Goal: Information Seeking & Learning: Find specific fact

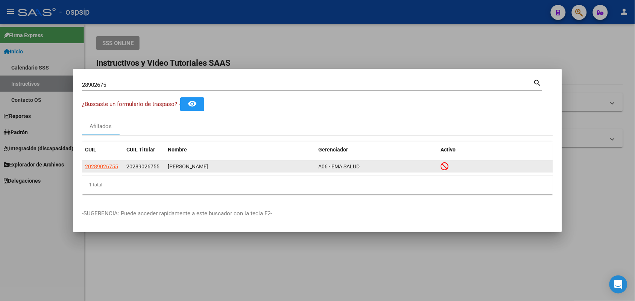
click at [445, 167] on icon at bounding box center [445, 166] width 8 height 8
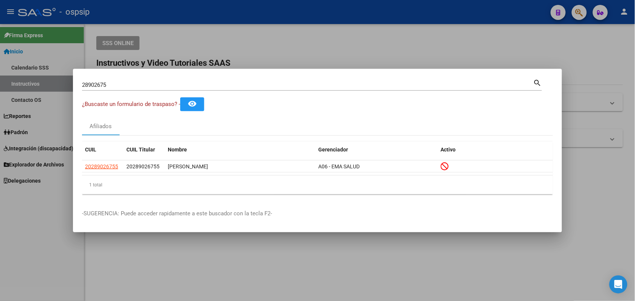
click at [155, 81] on div "28902675 Buscar (apellido, dni, [PERSON_NAME], [PERSON_NAME], cuit, obra social)" at bounding box center [307, 84] width 451 height 11
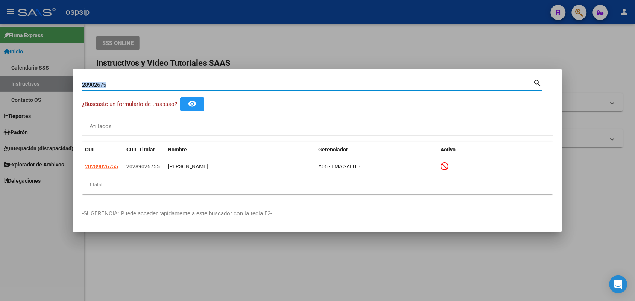
click at [155, 81] on div "28902675 Buscar (apellido, dni, [PERSON_NAME], [PERSON_NAME], cuit, obra social)" at bounding box center [307, 84] width 451 height 11
type input "2"
click at [145, 86] on input "Buscar (apellido, dni, [PERSON_NAME], [PERSON_NAME], cuit, obra social)" at bounding box center [307, 85] width 451 height 7
type input "59646117"
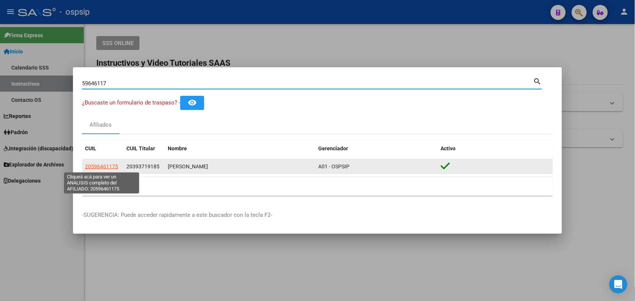
click at [99, 168] on span "20596461175" at bounding box center [101, 167] width 33 height 6
type textarea "20596461175"
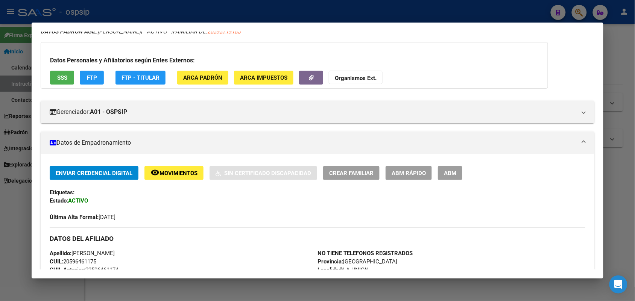
scroll to position [47, 0]
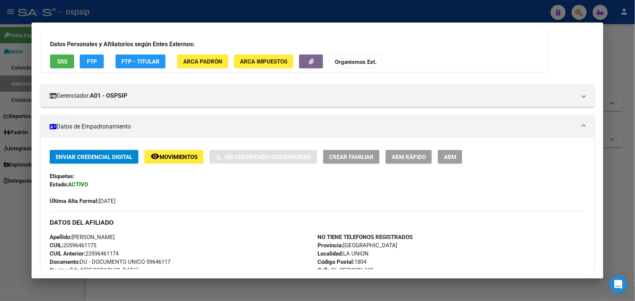
click at [153, 258] on div "Apellido: [PERSON_NAME]: 20596461175 CUIL Anterior: 23596461174 Documento: DU -…" at bounding box center [184, 278] width 268 height 91
click at [152, 263] on span "Documento: DU - DOCUMENTO UNICO 59646117" at bounding box center [110, 262] width 121 height 7
copy span "59646117"
click at [211, 234] on div "Apellido: [PERSON_NAME]: 20596461175 CUIL Anterior: 23596461174 Documento: DU -…" at bounding box center [184, 278] width 268 height 91
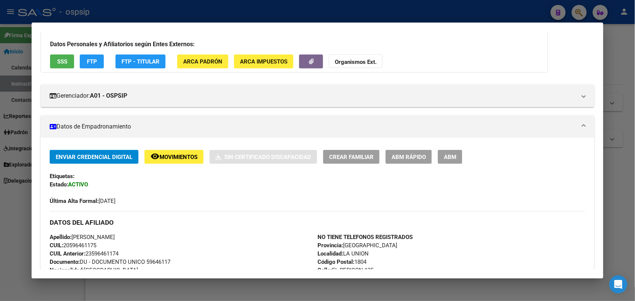
drag, startPoint x: 211, startPoint y: 234, endPoint x: 176, endPoint y: 238, distance: 35.6
click at [176, 238] on div "Apellido: [PERSON_NAME]: 20596461175 CUIL Anterior: 23596461174 Documento: DU -…" at bounding box center [184, 278] width 268 height 91
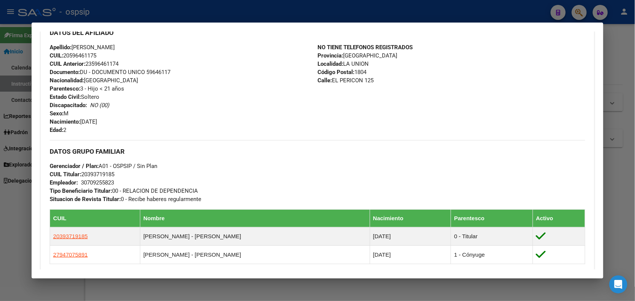
scroll to position [188, 0]
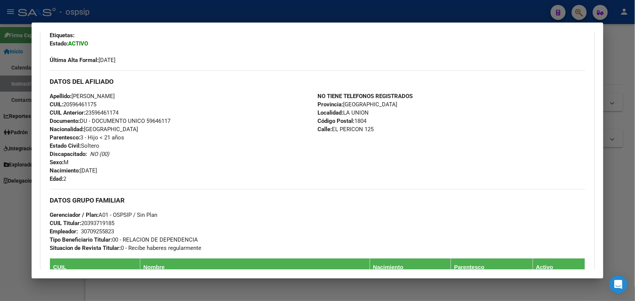
drag, startPoint x: 161, startPoint y: 170, endPoint x: 147, endPoint y: 168, distance: 14.1
click at [147, 168] on div "Apellido: [PERSON_NAME]: 20596461175 CUIL Anterior: 23596461174 Documento: DU -…" at bounding box center [184, 137] width 268 height 91
click at [0, 164] on div at bounding box center [317, 150] width 635 height 301
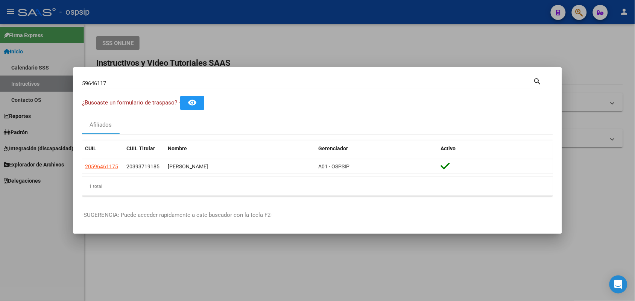
click at [132, 85] on input "59646117" at bounding box center [307, 83] width 451 height 7
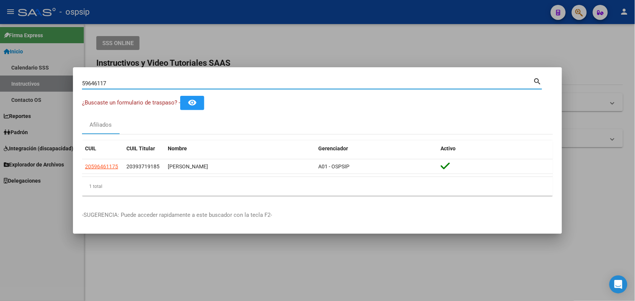
click at [132, 85] on input "59646117" at bounding box center [307, 83] width 451 height 7
type input "28437155"
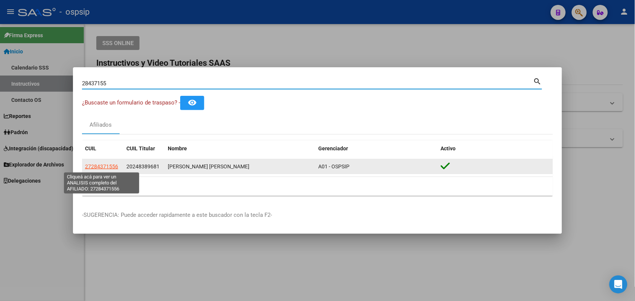
click at [98, 165] on span "27284371556" at bounding box center [101, 167] width 33 height 6
type textarea "27284371556"
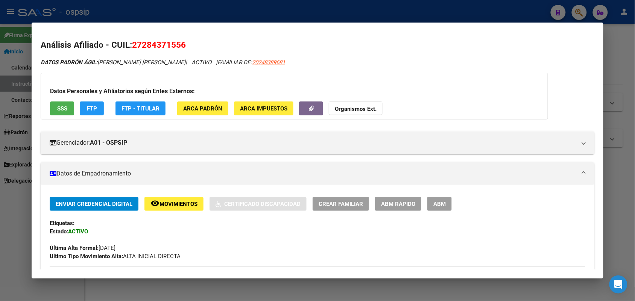
scroll to position [141, 0]
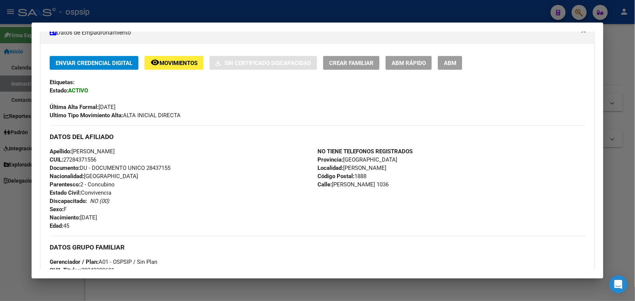
click at [147, 166] on span "Documento: DU - DOCUMENTO UNICO 28437155" at bounding box center [110, 168] width 121 height 7
copy span "28437155"
click at [151, 203] on div "Apellido: [PERSON_NAME]: 27284371556 Documento: DU - DOCUMENTO UNICO 28437155 N…" at bounding box center [184, 188] width 268 height 83
click at [0, 213] on div at bounding box center [317, 150] width 635 height 301
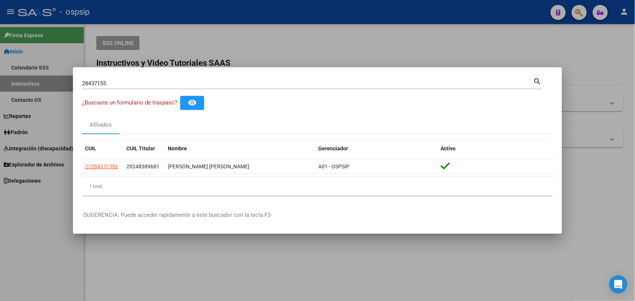
click at [120, 78] on div "28437155 Buscar (apellido, dni, [PERSON_NAME], [PERSON_NAME], cuit, obra social)" at bounding box center [307, 83] width 451 height 11
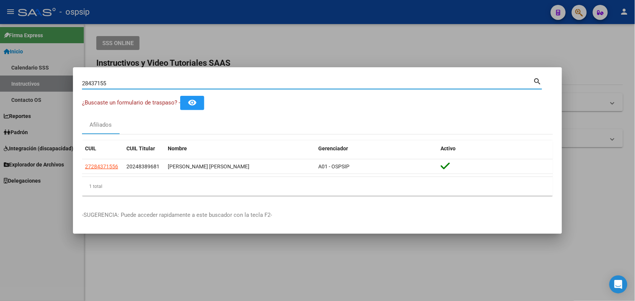
click at [120, 81] on input "28437155" at bounding box center [307, 83] width 451 height 7
paste input "4904010"
type input "24904010"
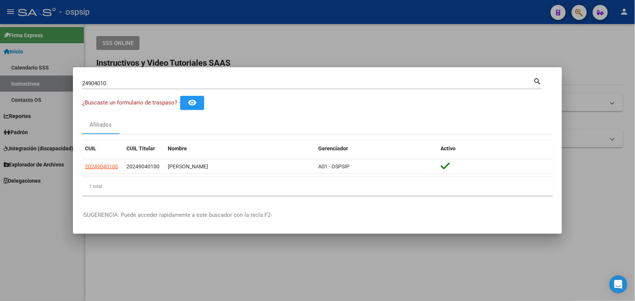
drag, startPoint x: 324, startPoint y: 227, endPoint x: 276, endPoint y: 214, distance: 49.7
click at [276, 214] on p "-SUGERENCIA: Puede acceder rapidamente a este buscador con la tecla F2-" at bounding box center [317, 215] width 471 height 9
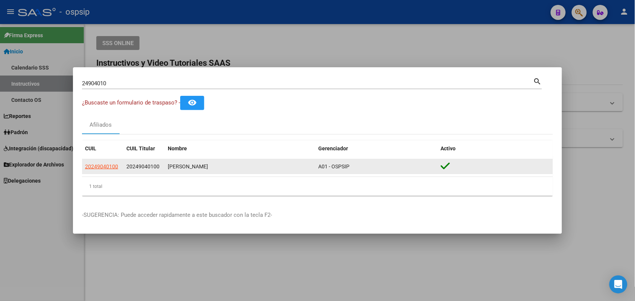
click at [83, 166] on datatable-body-cell "20249040100" at bounding box center [102, 166] width 41 height 15
click at [88, 166] on span "20249040100" at bounding box center [101, 167] width 33 height 6
type textarea "20249040100"
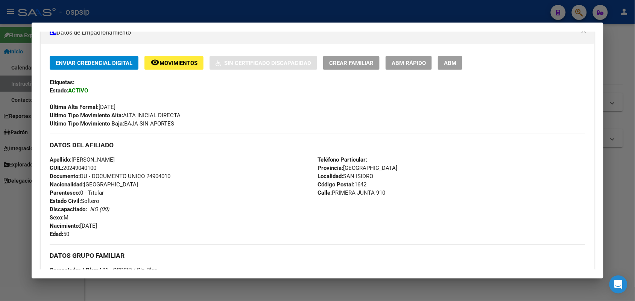
click at [152, 173] on span "Documento: DU - DOCUMENTO UNICO 24904010" at bounding box center [110, 176] width 121 height 7
copy span "24904010"
click at [198, 188] on div "Apellido: [PERSON_NAME]: 20249040100 Documento: DU - DOCUMENTO UNICO 24904010 N…" at bounding box center [184, 197] width 268 height 83
click at [0, 142] on div at bounding box center [317, 150] width 635 height 301
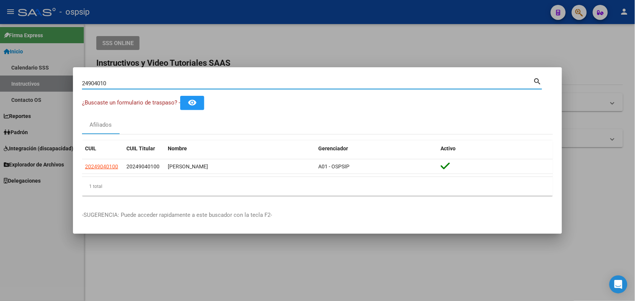
click at [109, 86] on input "24904010" at bounding box center [307, 83] width 451 height 7
paste input "4428558"
type input "44285580"
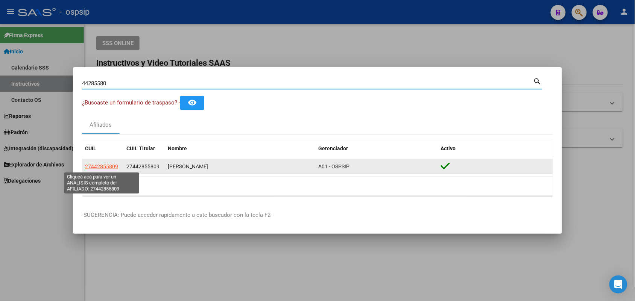
click at [102, 168] on span "27442855809" at bounding box center [101, 167] width 33 height 6
type textarea "27442855809"
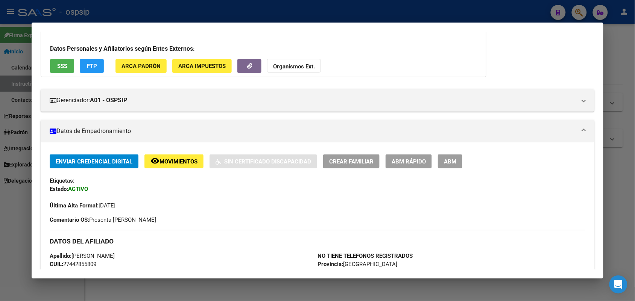
scroll to position [94, 0]
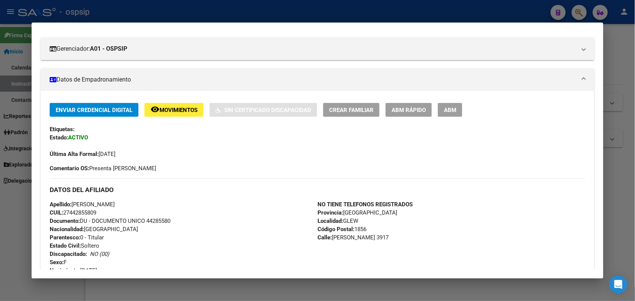
click at [155, 221] on span "Documento: DU - DOCUMENTO UNICO 44285580" at bounding box center [110, 221] width 121 height 7
copy span "44285580"
drag, startPoint x: 226, startPoint y: 214, endPoint x: 223, endPoint y: 156, distance: 57.6
click at [199, 214] on div "Apellido: [PERSON_NAME] CUIL: 27442855809 Documento: DU - DOCUMENTO UNICO 44285…" at bounding box center [184, 241] width 268 height 83
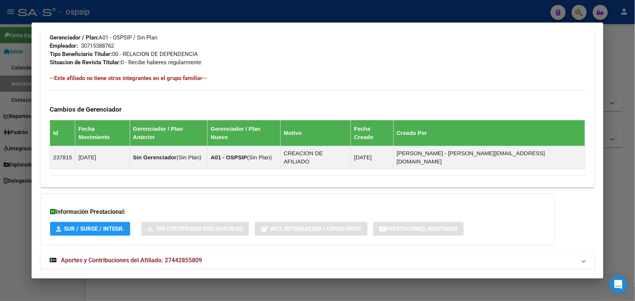
scroll to position [372, 0]
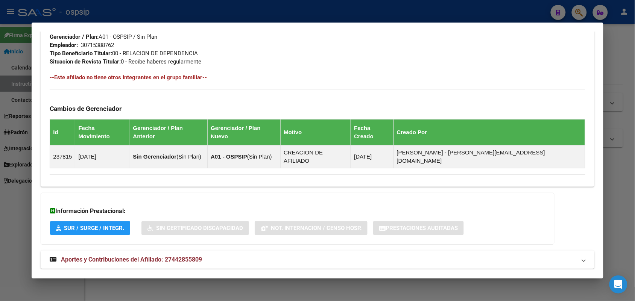
click at [140, 256] on span "Aportes y Contribuciones del Afiliado: 27442855809" at bounding box center [131, 259] width 141 height 7
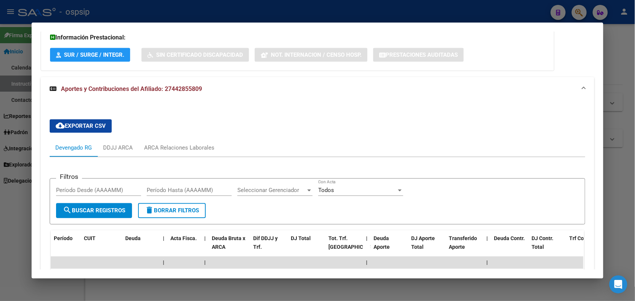
scroll to position [560, 0]
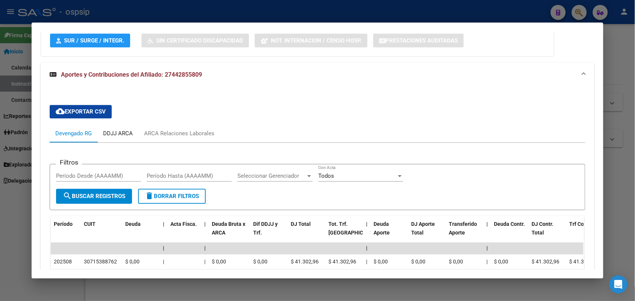
click at [130, 124] on div "DDJJ ARCA" at bounding box center [117, 133] width 41 height 18
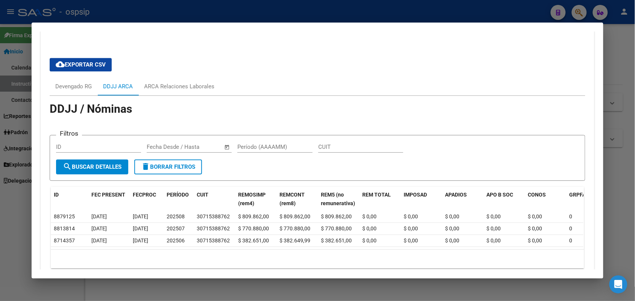
scroll to position [632, 0]
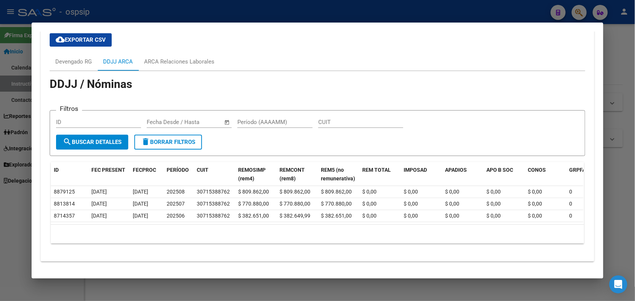
click at [0, 130] on div at bounding box center [317, 150] width 635 height 301
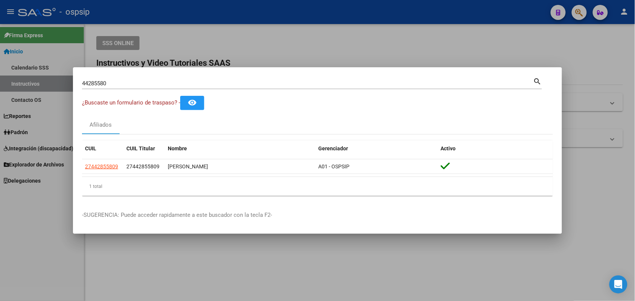
drag, startPoint x: 232, startPoint y: 180, endPoint x: 76, endPoint y: 196, distance: 156.1
drag, startPoint x: 76, startPoint y: 196, endPoint x: 478, endPoint y: 194, distance: 401.3
drag, startPoint x: 478, startPoint y: 194, endPoint x: 282, endPoint y: 190, distance: 195.2
drag, startPoint x: 282, startPoint y: 190, endPoint x: 282, endPoint y: 242, distance: 51.9
drag, startPoint x: 282, startPoint y: 242, endPoint x: 293, endPoint y: 291, distance: 50.7
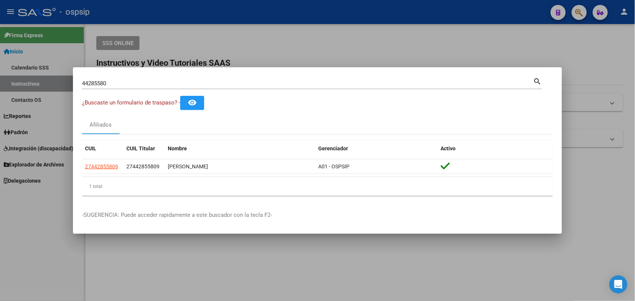
drag, startPoint x: 293, startPoint y: 291, endPoint x: 285, endPoint y: 22, distance: 269.8
drag, startPoint x: 285, startPoint y: 22, endPoint x: 208, endPoint y: 124, distance: 128.4
drag, startPoint x: 208, startPoint y: 124, endPoint x: 449, endPoint y: 120, distance: 241.9
drag, startPoint x: 449, startPoint y: 120, endPoint x: 375, endPoint y: 219, distance: 123.2
drag, startPoint x: 375, startPoint y: 219, endPoint x: 128, endPoint y: 211, distance: 247.2
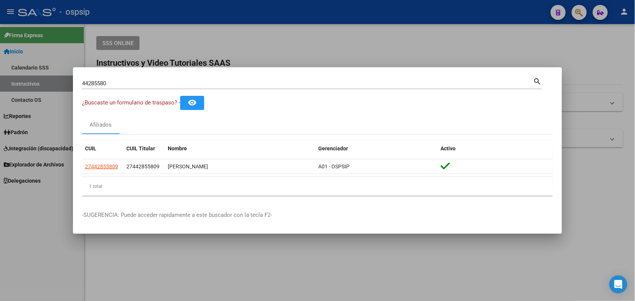
drag, startPoint x: 128, startPoint y: 211, endPoint x: 112, endPoint y: 210, distance: 15.8
click at [112, 210] on mat-dialog-container "44285580 Buscar (apellido, dni, cuil, nro traspaso, cuit, obra social) search ¿…" at bounding box center [317, 150] width 489 height 167
click at [103, 80] on input "44285580" at bounding box center [307, 83] width 451 height 7
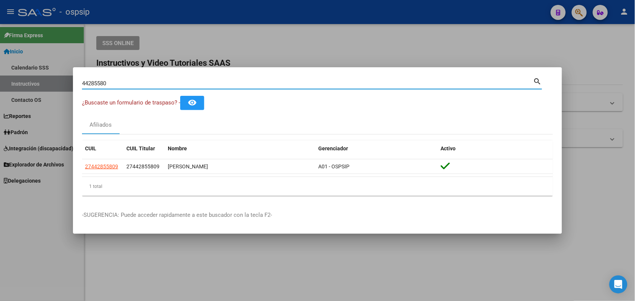
click at [103, 80] on input "44285580" at bounding box center [307, 83] width 451 height 7
